Goal: Communication & Community: Ask a question

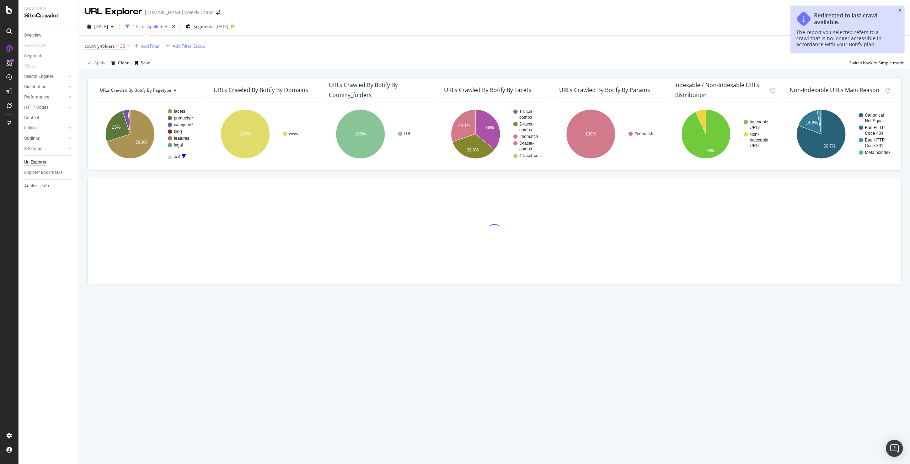
click at [901, 10] on icon "close toast" at bounding box center [900, 11] width 3 height 4
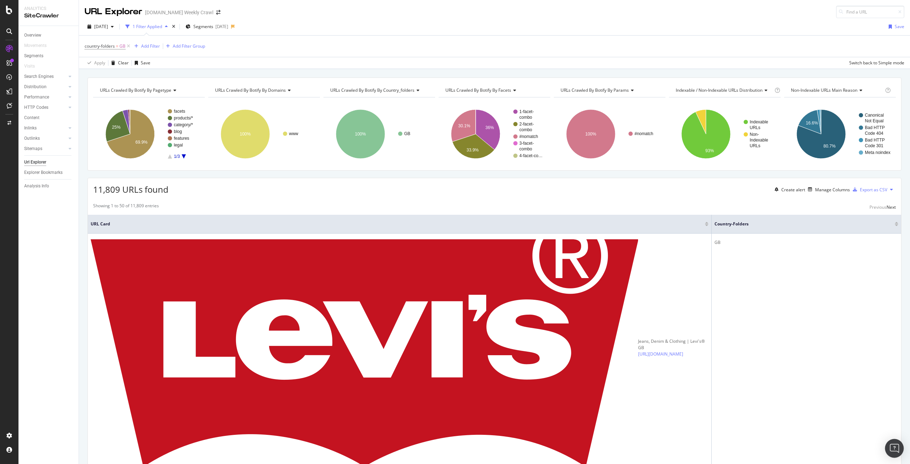
click at [893, 449] on img "Open Intercom Messenger" at bounding box center [894, 448] width 9 height 9
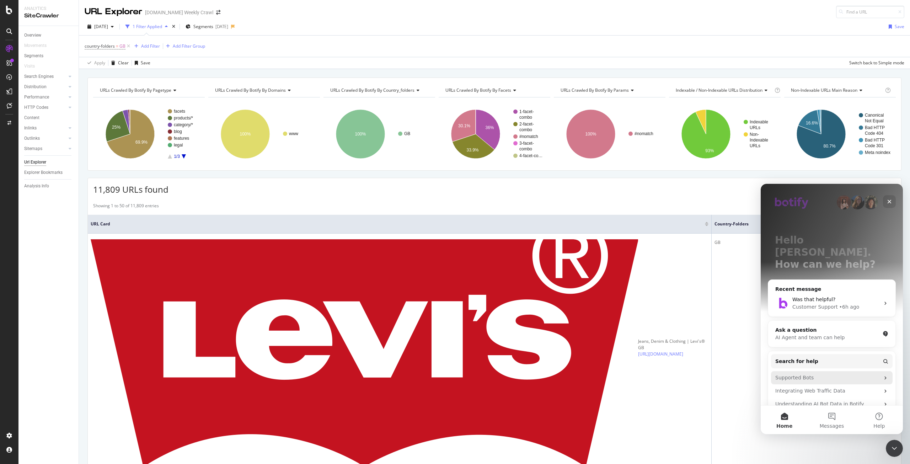
scroll to position [60, 0]
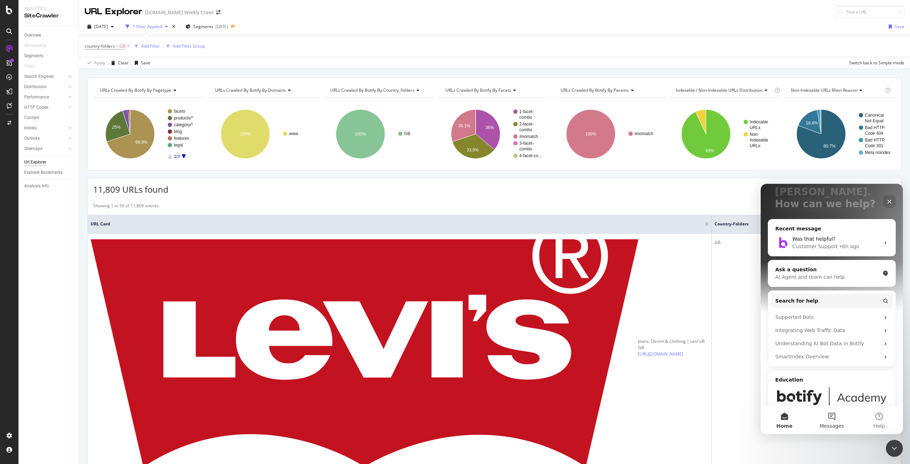
click at [835, 419] on button "Messages" at bounding box center [831, 420] width 47 height 28
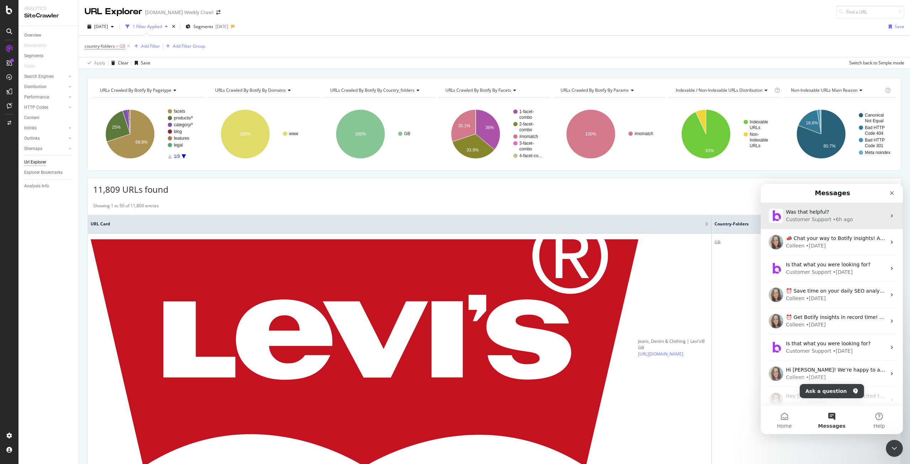
click at [823, 224] on div "Was that helpful? Customer Support • 6h ago" at bounding box center [832, 216] width 142 height 26
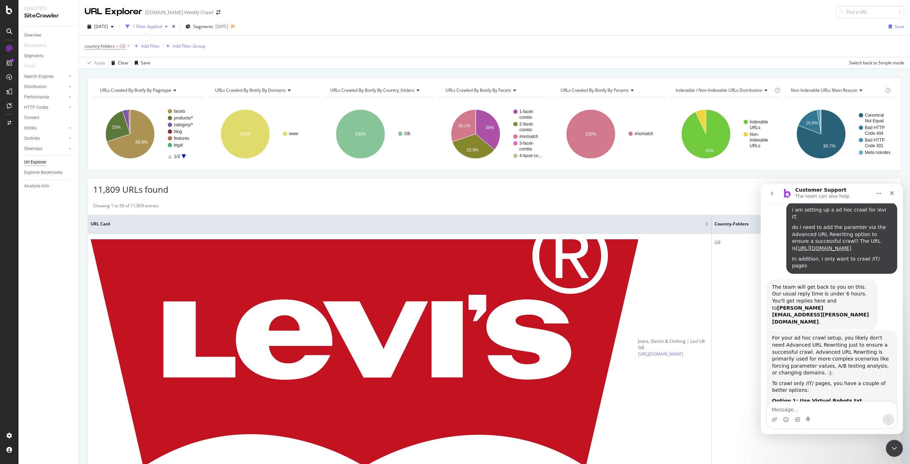
scroll to position [199, 0]
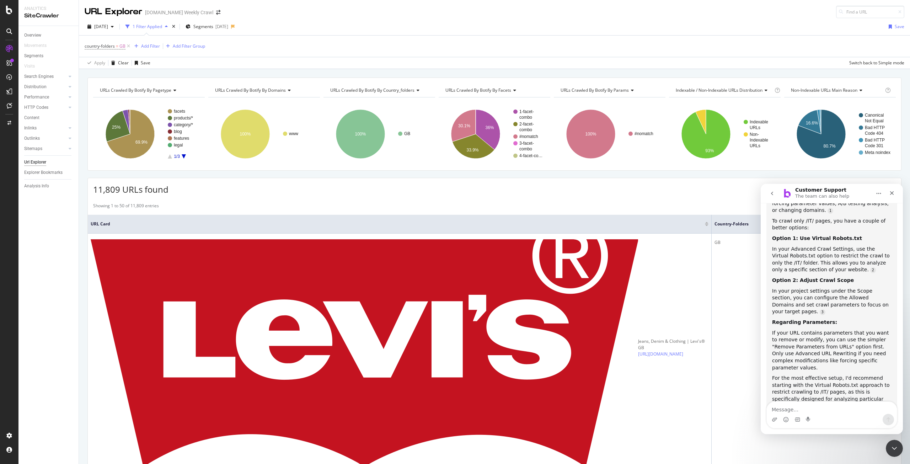
click at [807, 406] on textarea "Message…" at bounding box center [832, 408] width 130 height 12
type textarea "please can you help me on the above"
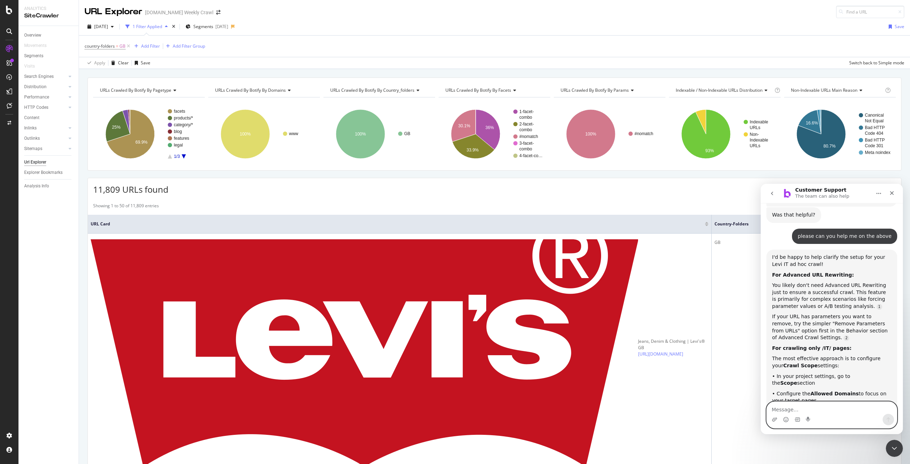
scroll to position [406, 0]
